Goal: Task Accomplishment & Management: Complete application form

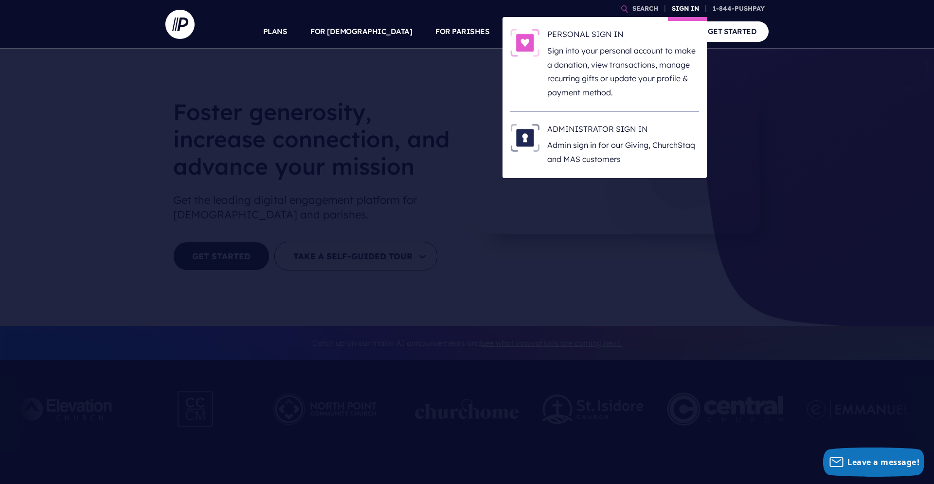
click at [686, 11] on link "SIGN IN" at bounding box center [685, 8] width 35 height 17
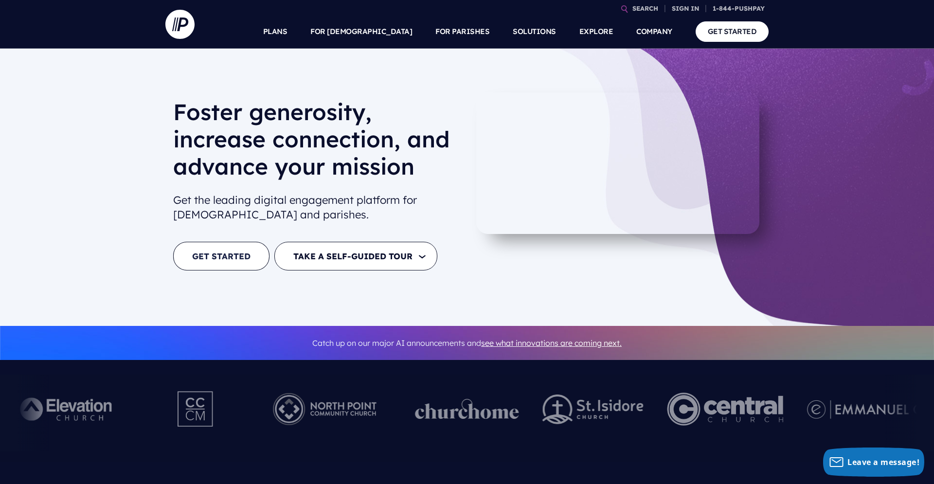
click at [235, 252] on link "GET STARTED" at bounding box center [221, 256] width 96 height 29
drag, startPoint x: 235, startPoint y: 252, endPoint x: 241, endPoint y: 253, distance: 5.4
click at [236, 252] on link "GET STARTED" at bounding box center [221, 256] width 96 height 29
